Goal: Task Accomplishment & Management: Use online tool/utility

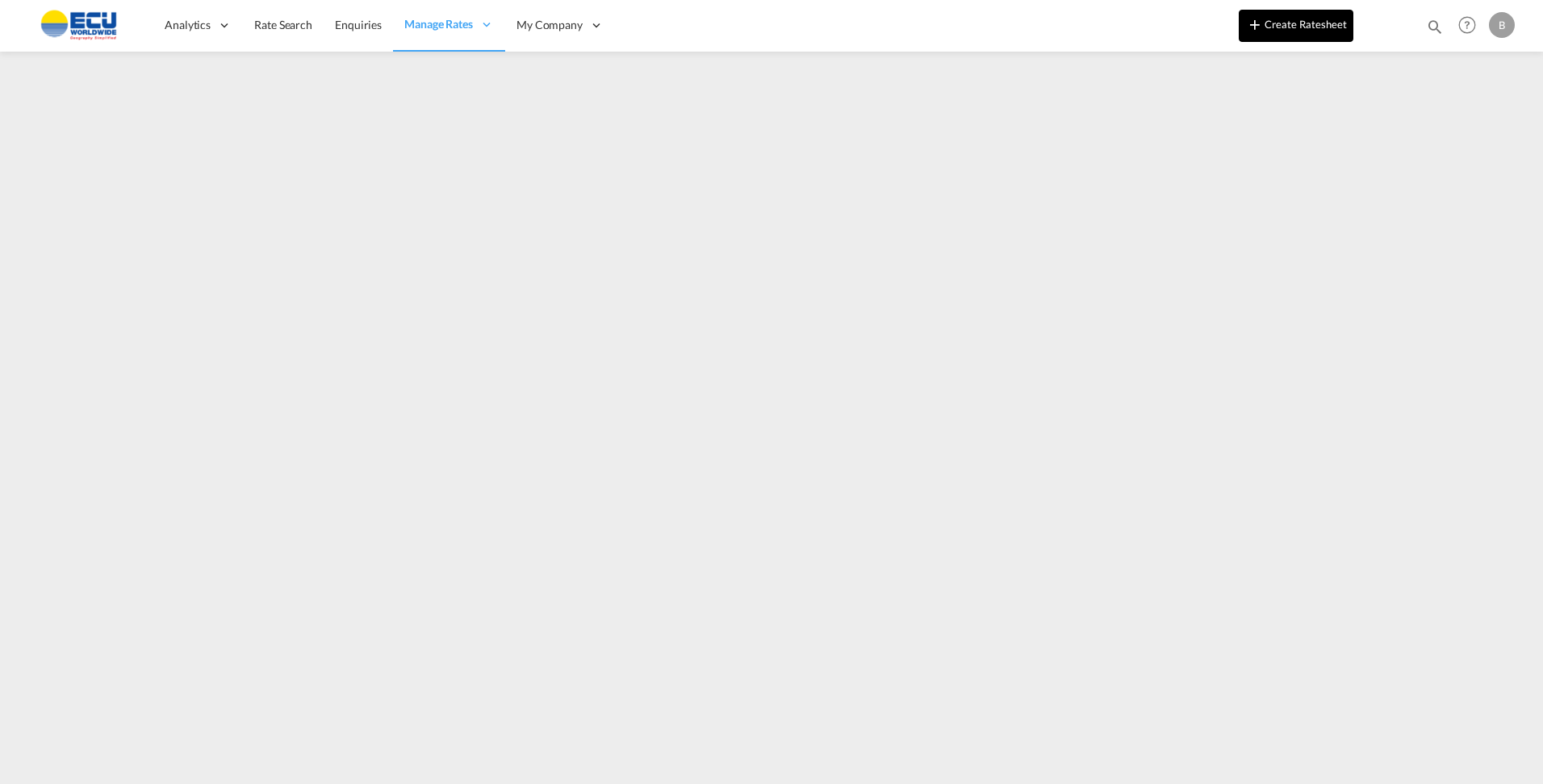
click at [1329, 36] on button "Create Ratesheet" at bounding box center [1296, 26] width 115 height 33
click at [1297, 25] on button "Create Ratesheet" at bounding box center [1296, 26] width 115 height 33
